Goal: Transaction & Acquisition: Purchase product/service

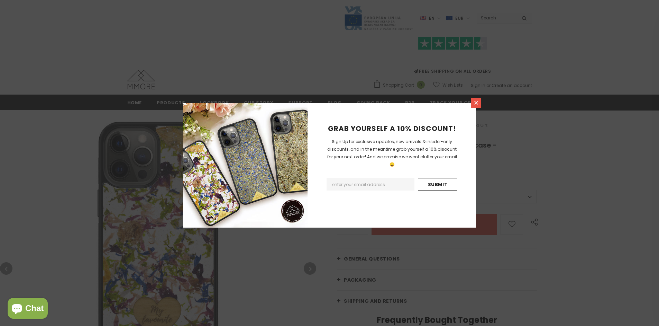
click at [476, 102] on icon at bounding box center [476, 103] width 4 height 4
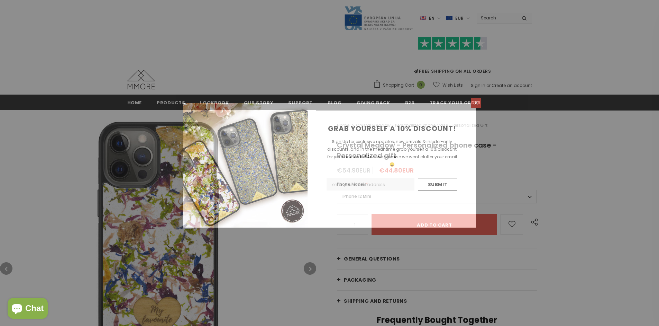
click at [476, 102] on icon at bounding box center [476, 103] width 4 height 4
